Goal: Information Seeking & Learning: Learn about a topic

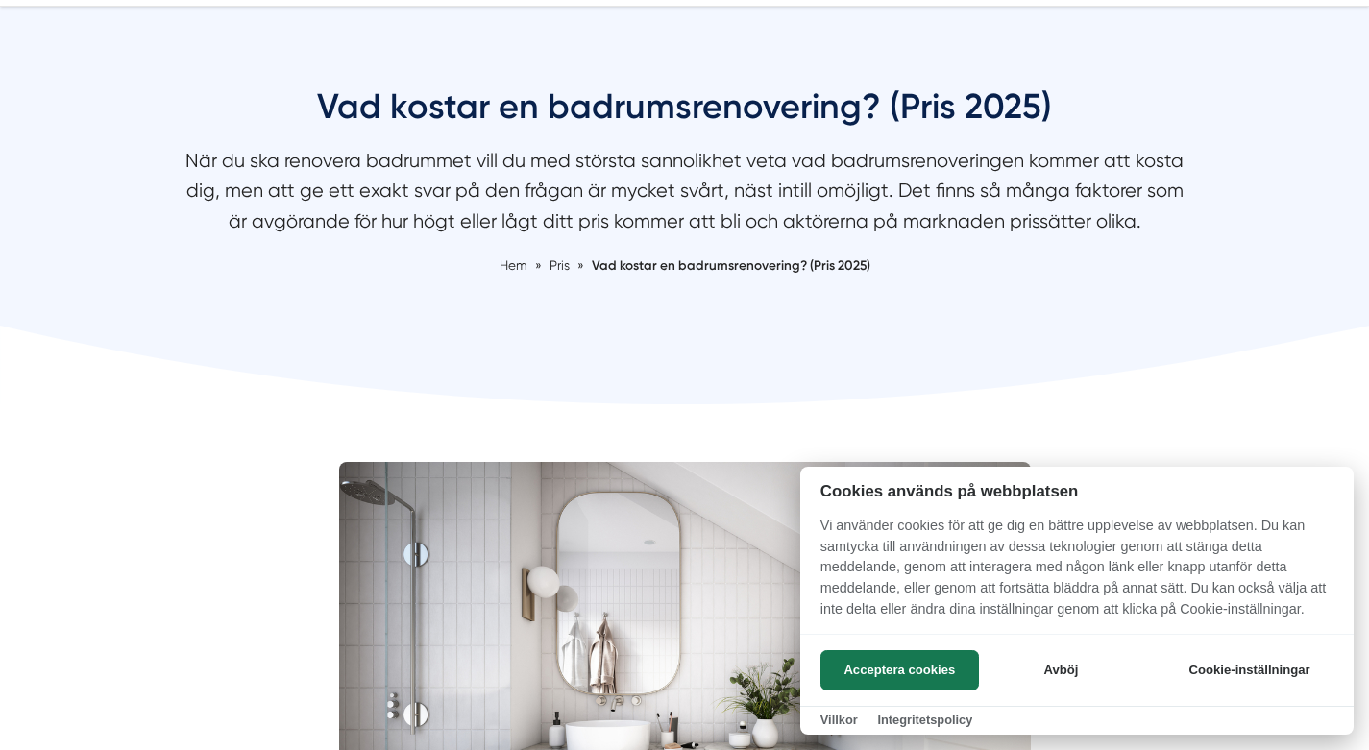
scroll to position [159, 0]
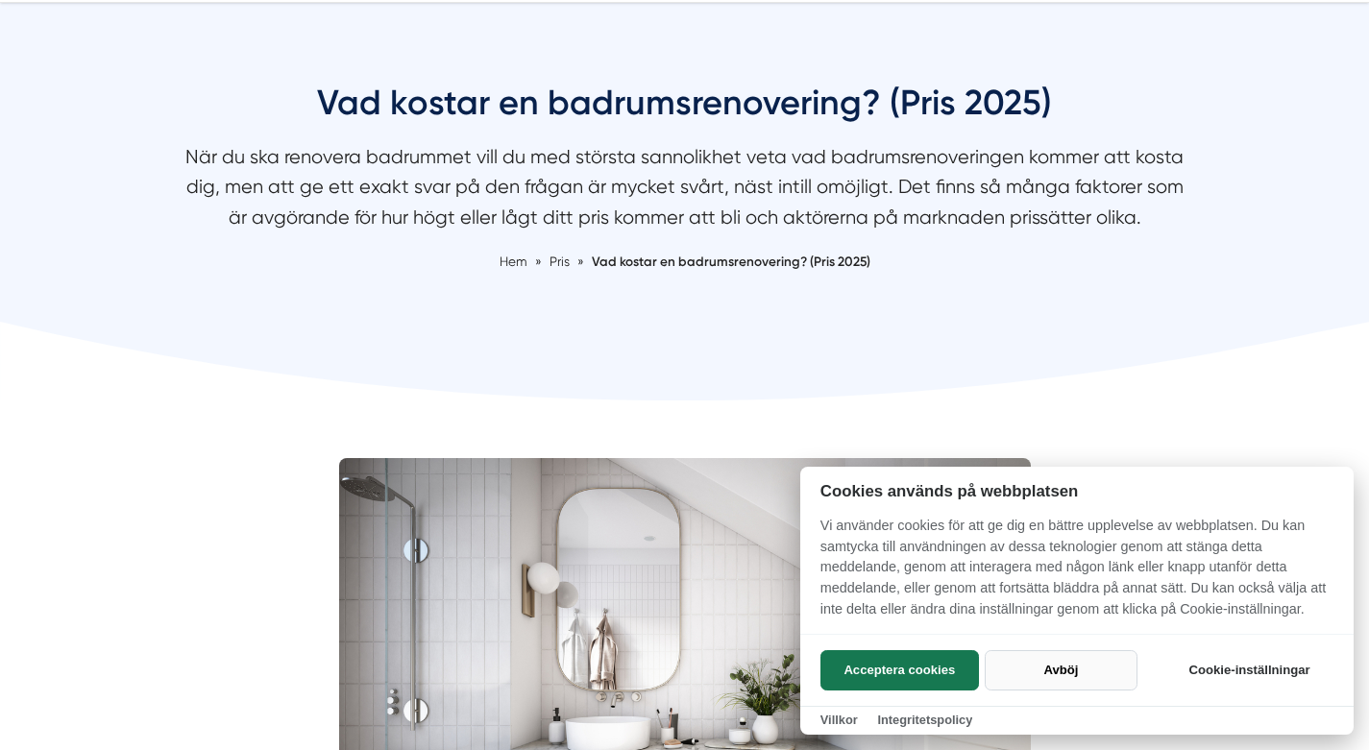
click at [1082, 669] on button "Avböj" at bounding box center [1060, 670] width 153 height 40
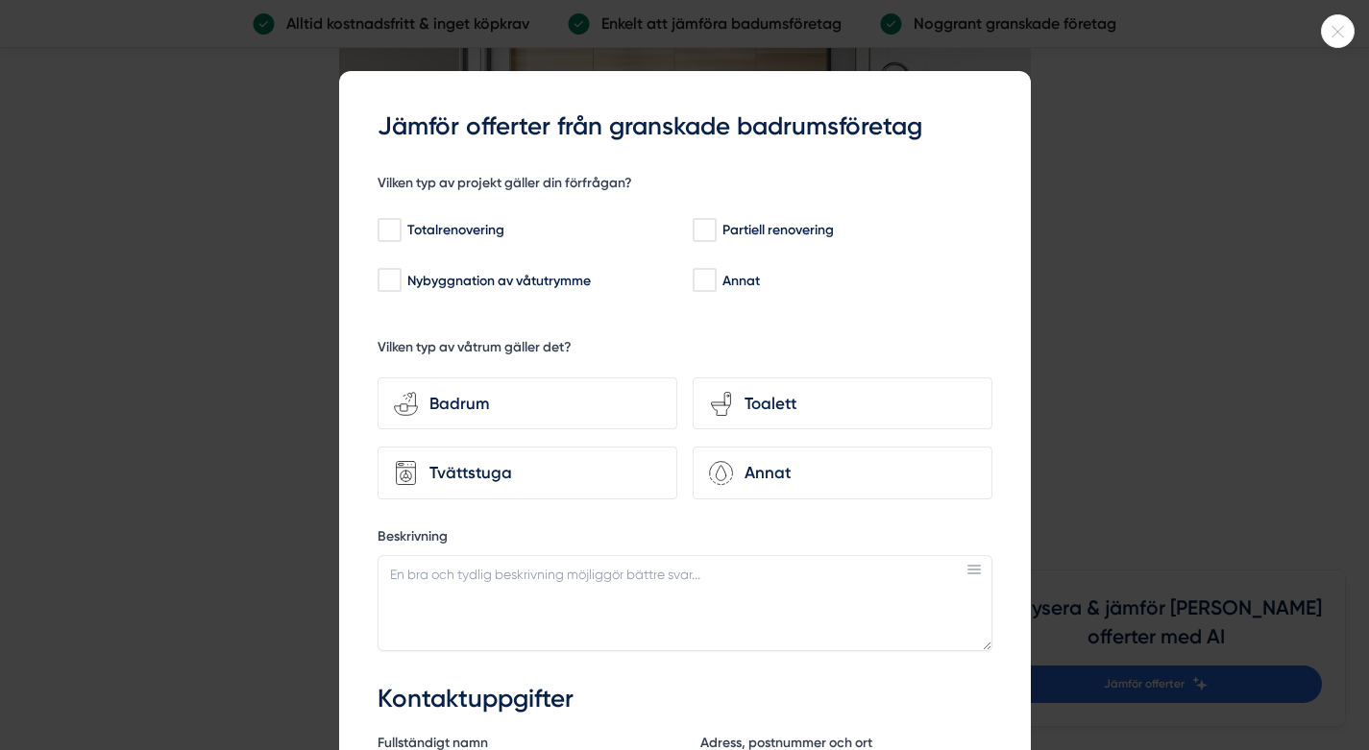
scroll to position [5355, 0]
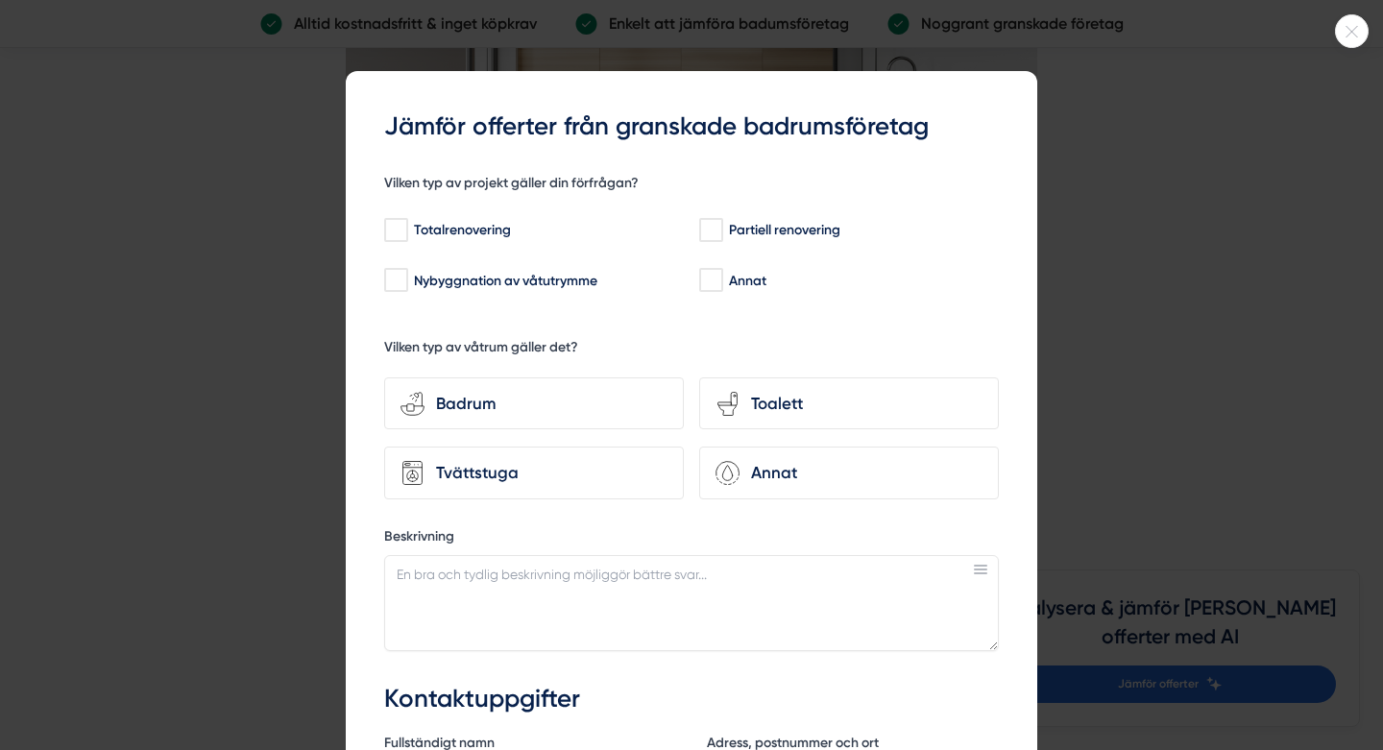
click at [247, 382] on div at bounding box center [691, 375] width 1383 height 750
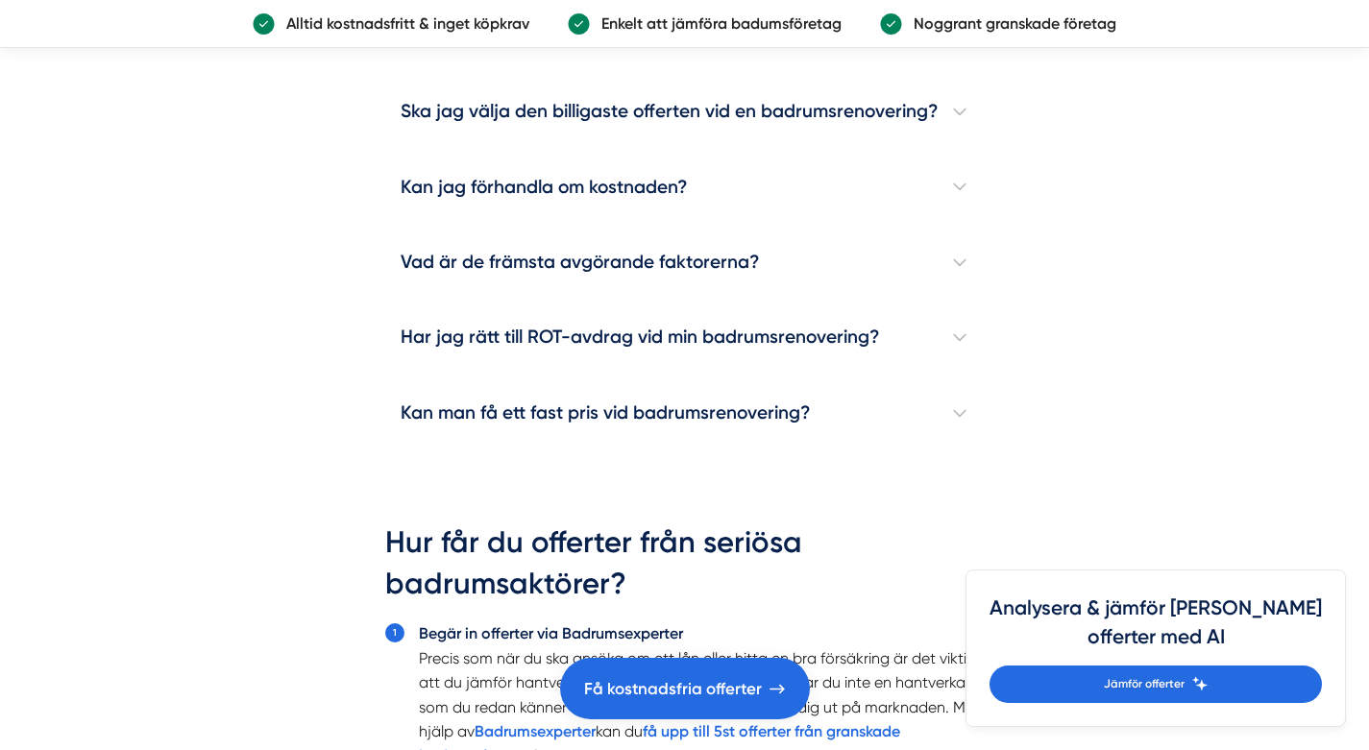
scroll to position [5742, 0]
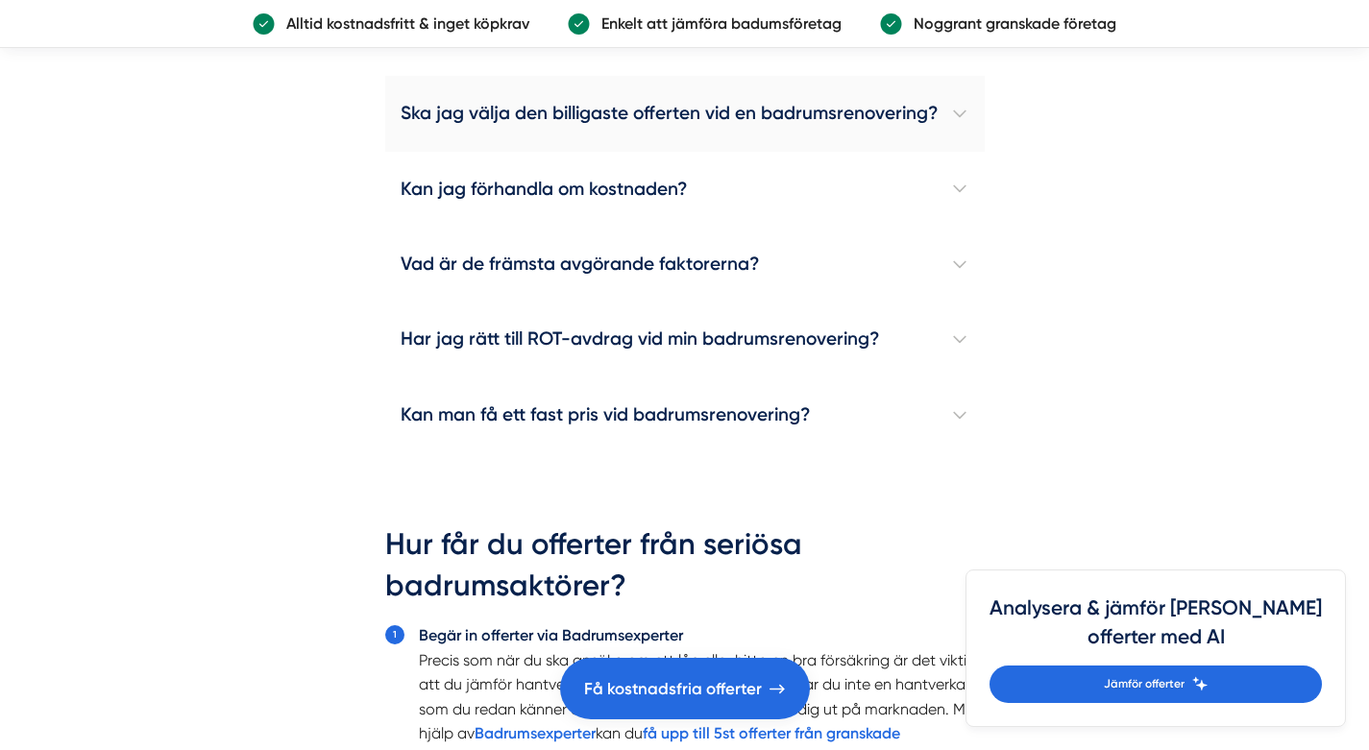
click at [485, 133] on h4 "Ska jag välja den billigaste offerten vid en badrumsrenovering?" at bounding box center [684, 113] width 599 height 75
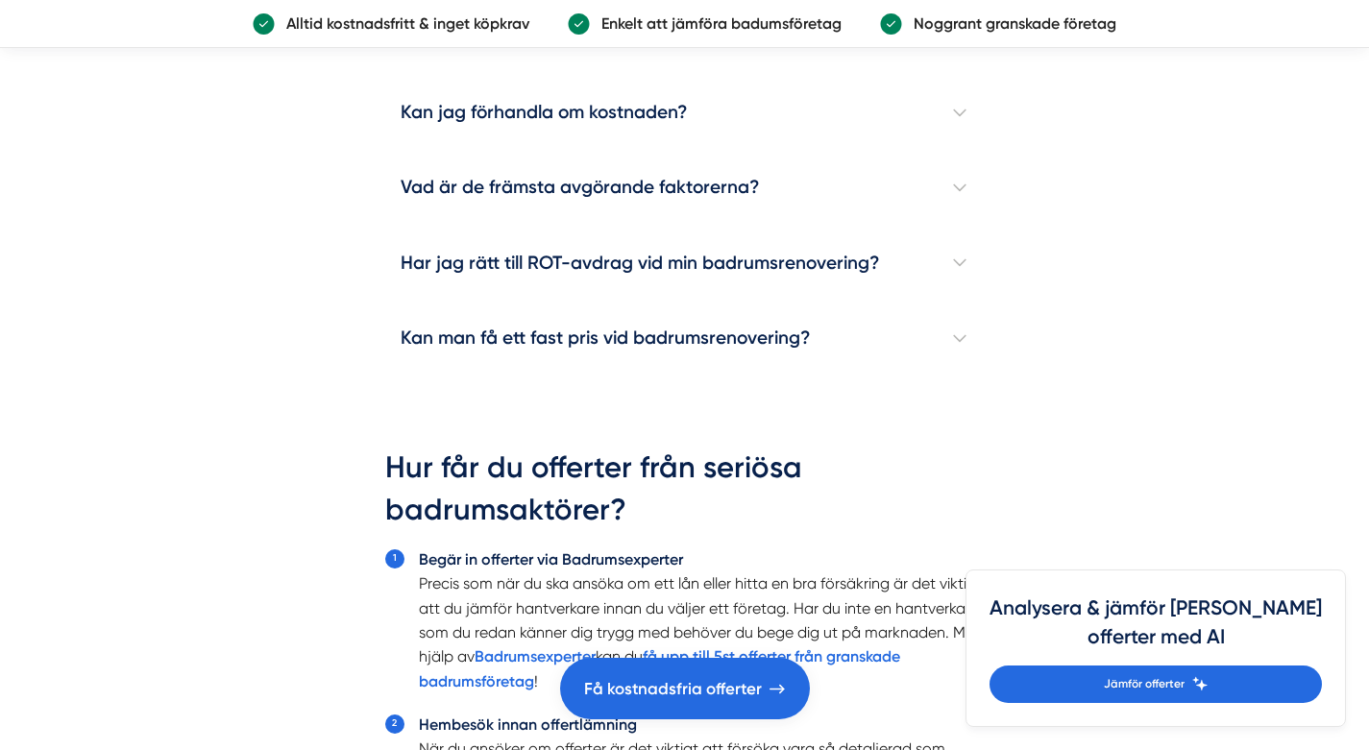
scroll to position [5997, 0]
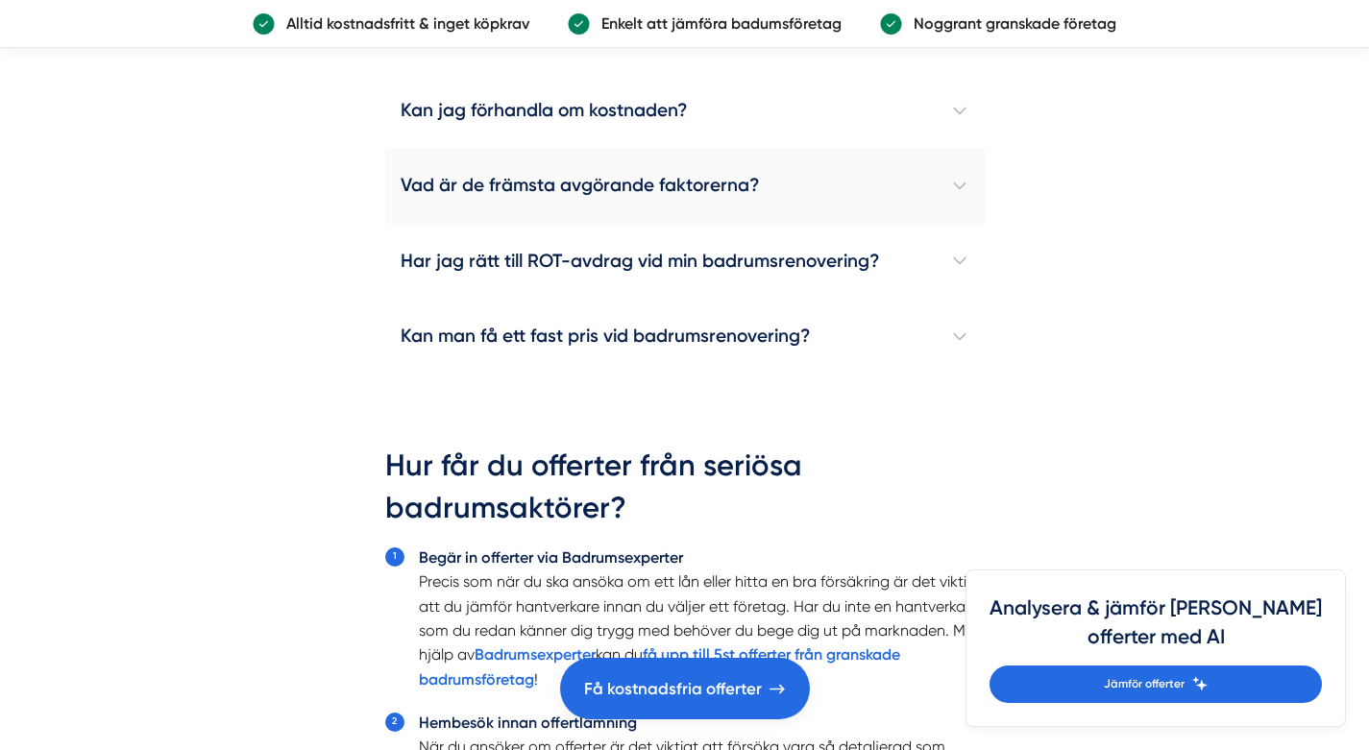
click at [390, 223] on h4 "Vad är de främsta avgörande faktorerna?" at bounding box center [684, 185] width 599 height 75
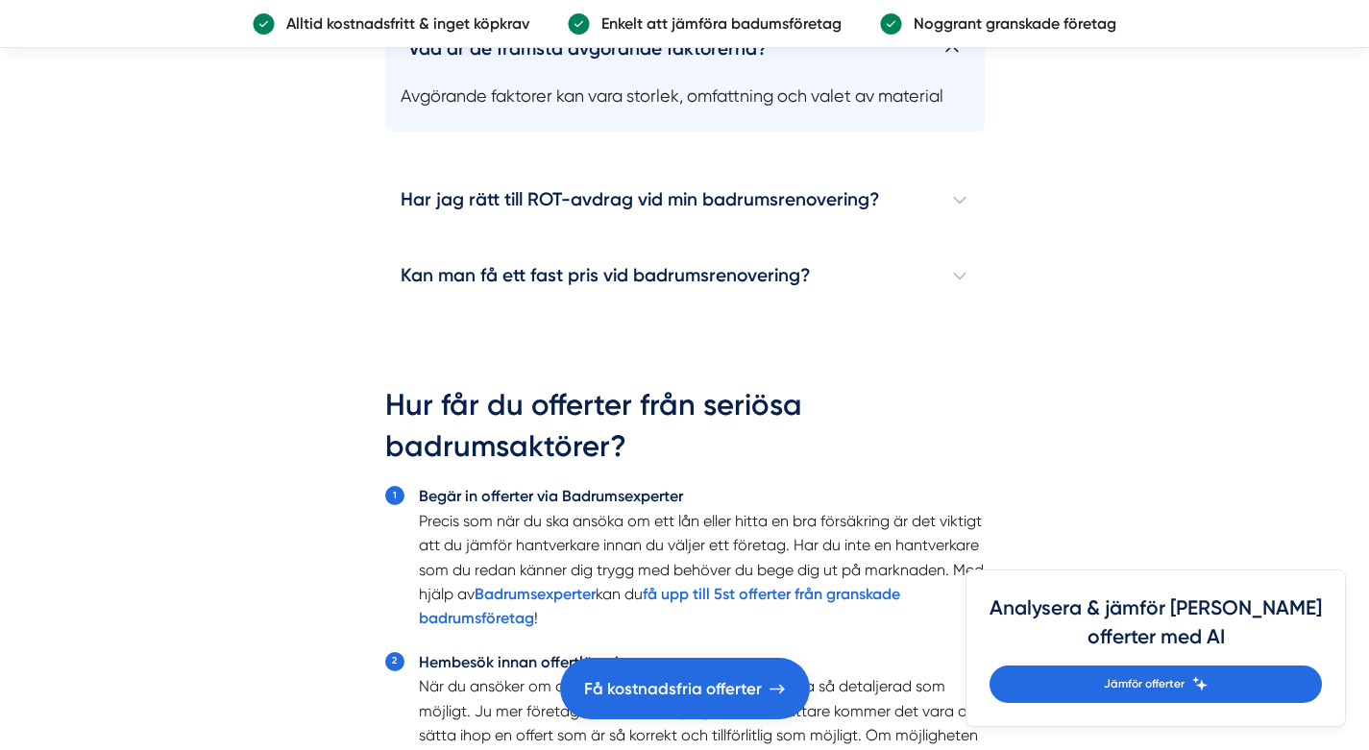
scroll to position [6170, 0]
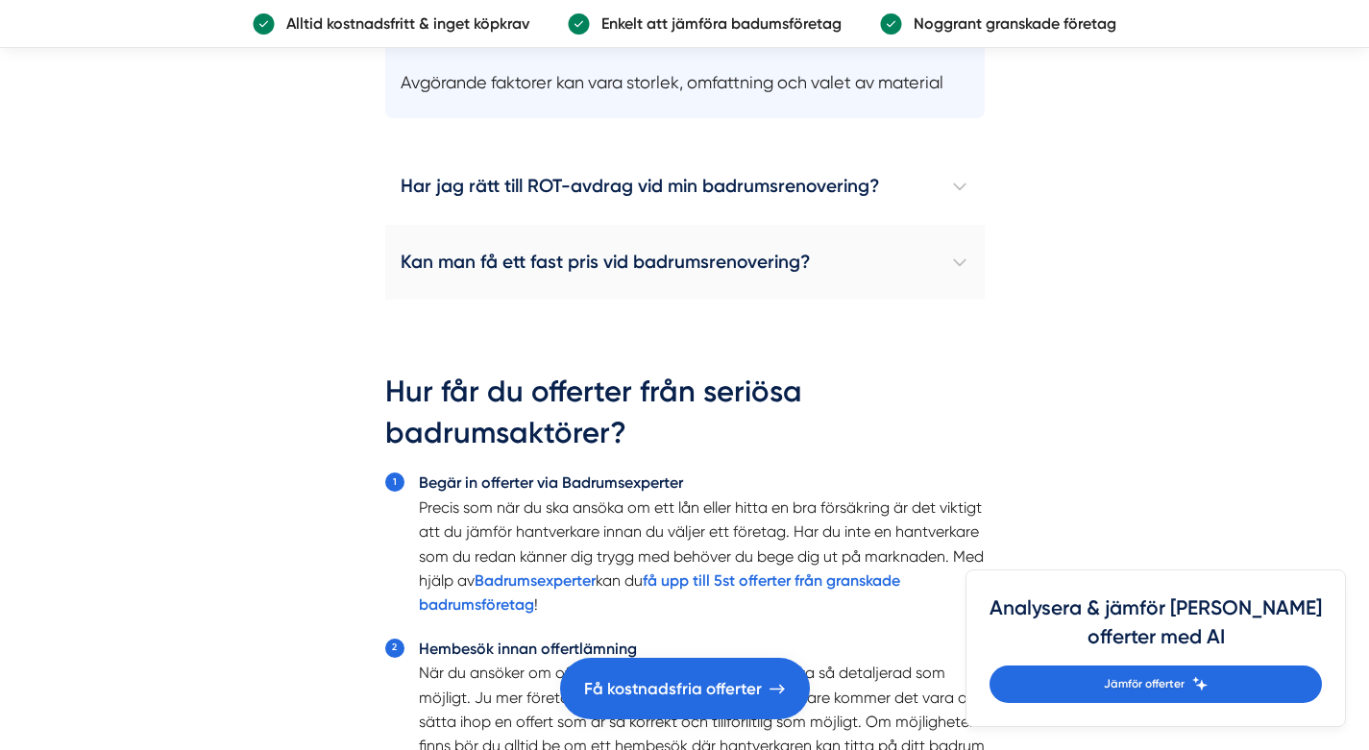
click at [419, 280] on h4 "Kan man få ett fast pris vid badrumsrenovering?" at bounding box center [684, 262] width 599 height 75
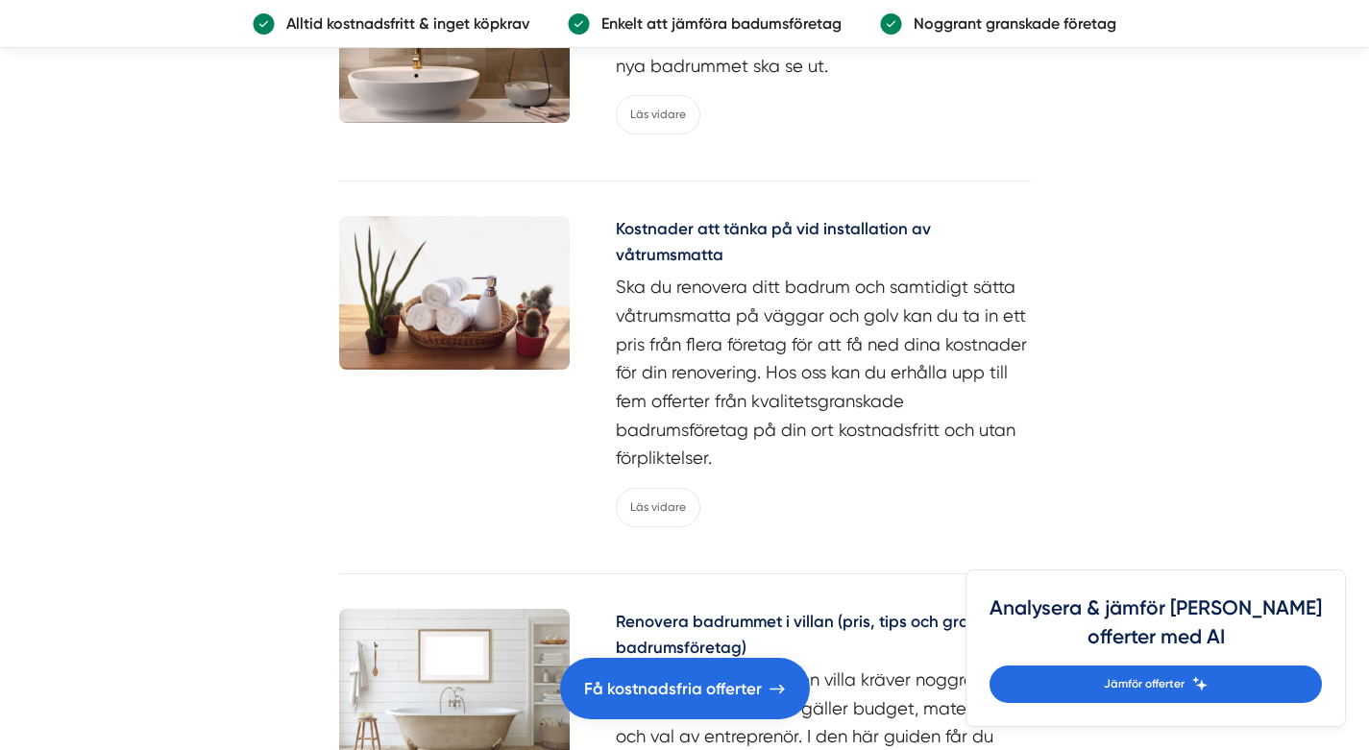
scroll to position [9362, 0]
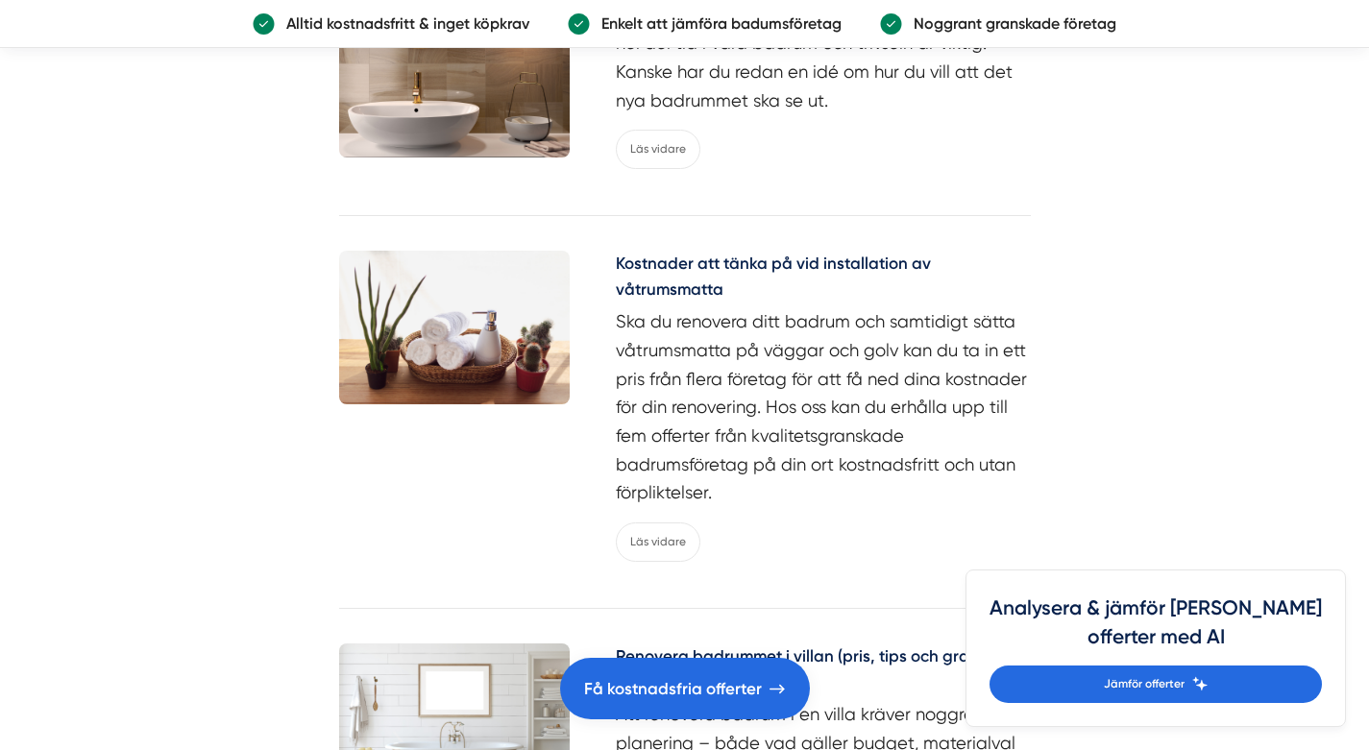
click at [426, 324] on img at bounding box center [454, 328] width 230 height 154
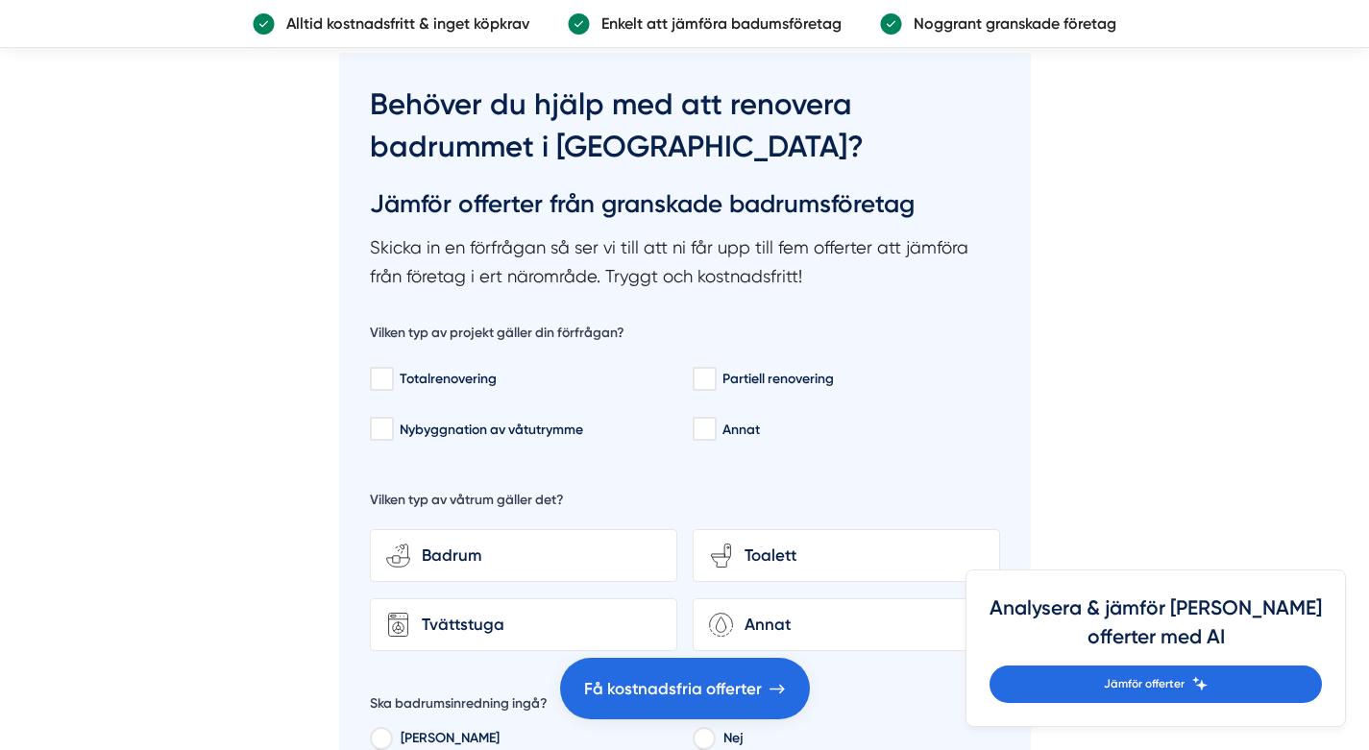
scroll to position [6100, 0]
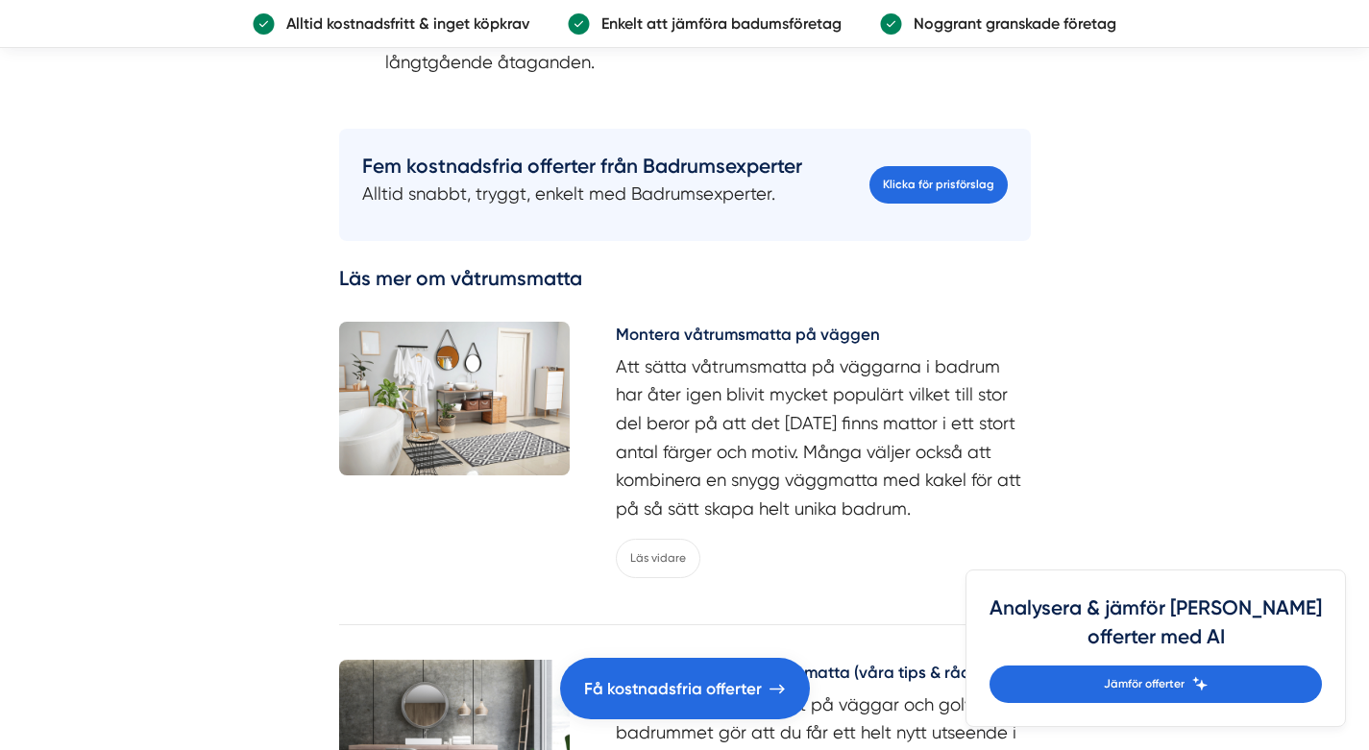
scroll to position [5817, 0]
